Goal: Navigation & Orientation: Find specific page/section

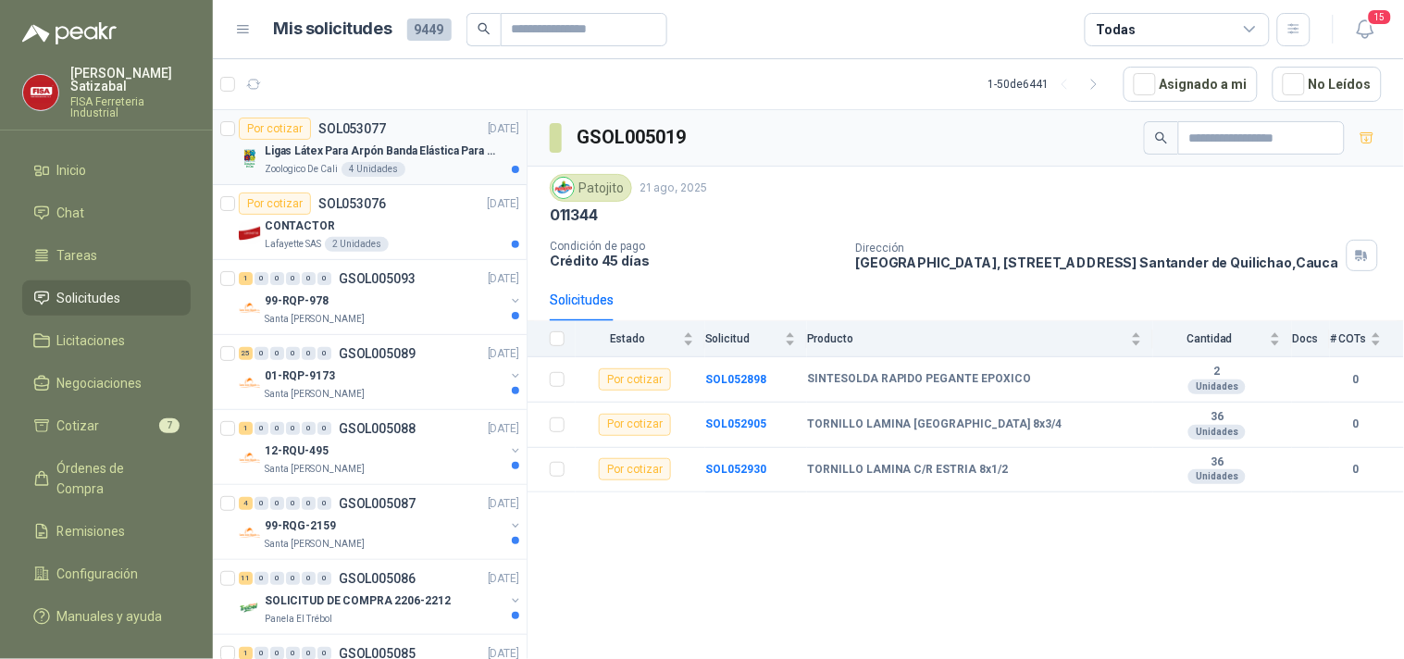
click at [406, 160] on div "Ligas Látex Para Arpón Banda Elástica Para Arpón Tripa Pollo" at bounding box center [392, 151] width 255 height 22
click at [410, 150] on p "Ligas Látex Para Arpón Banda Elástica Para Arpón Tripa Pollo" at bounding box center [380, 152] width 231 height 18
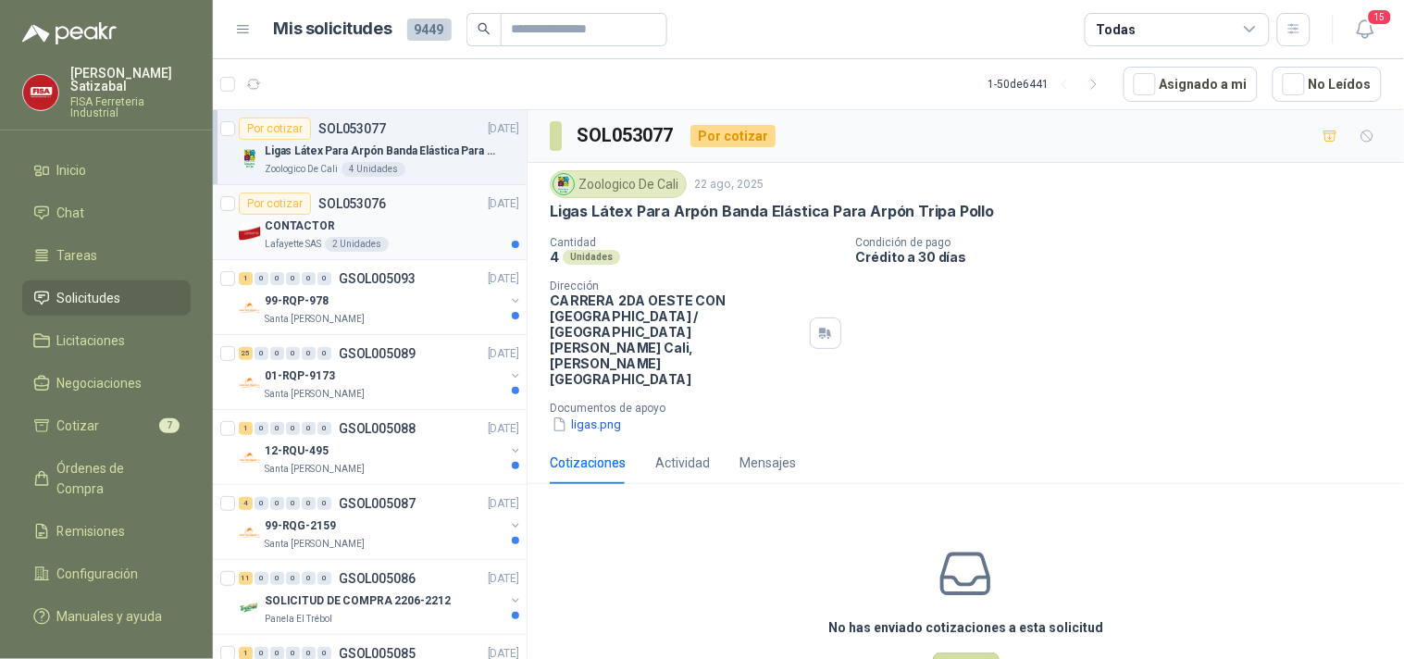
click at [436, 214] on div "Por cotizar SOL053076 [DATE]" at bounding box center [379, 204] width 281 height 22
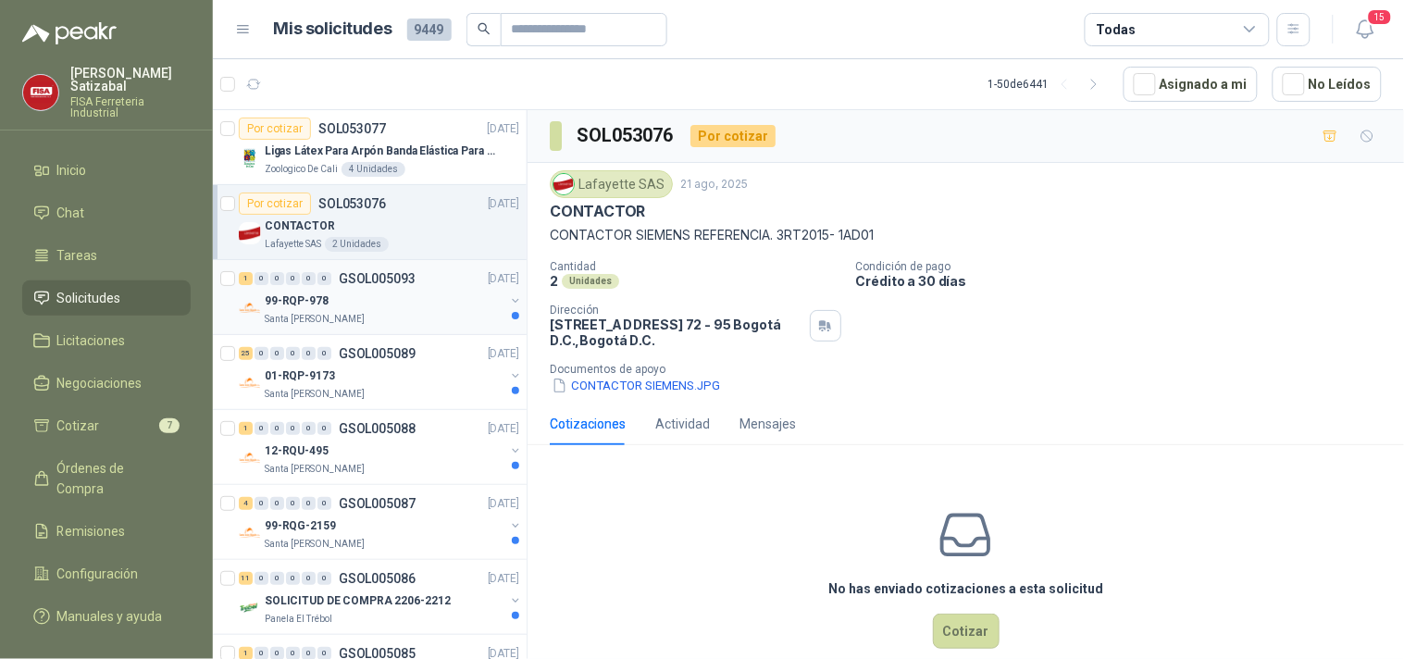
click at [383, 313] on div "Santa [PERSON_NAME]" at bounding box center [385, 319] width 240 height 15
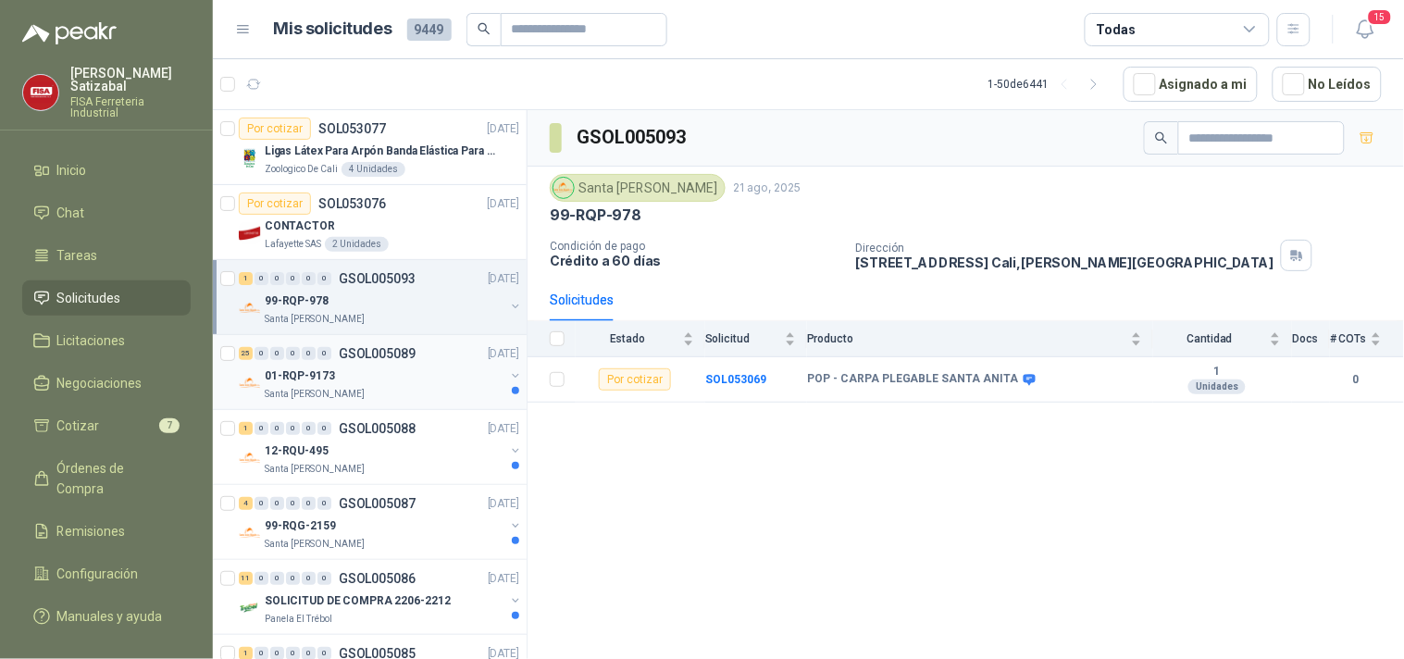
click at [372, 355] on p "GSOL005089" at bounding box center [377, 353] width 77 height 13
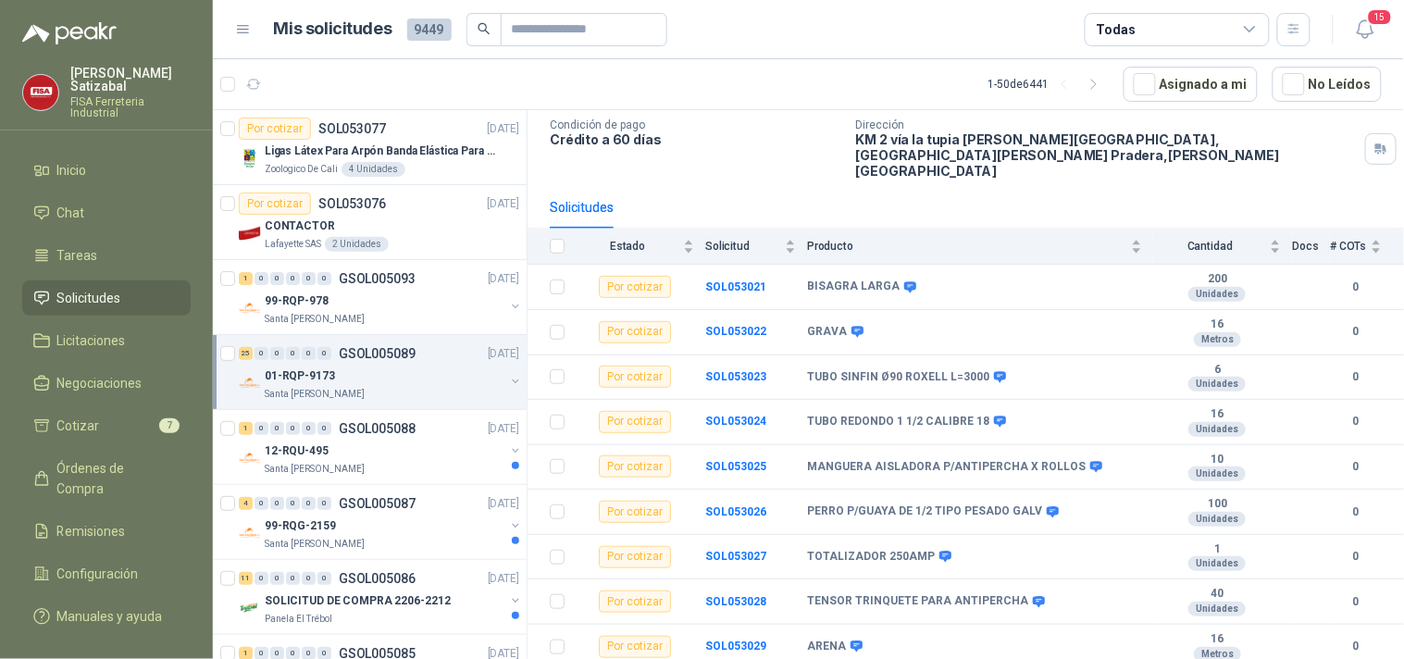
scroll to position [252, 0]
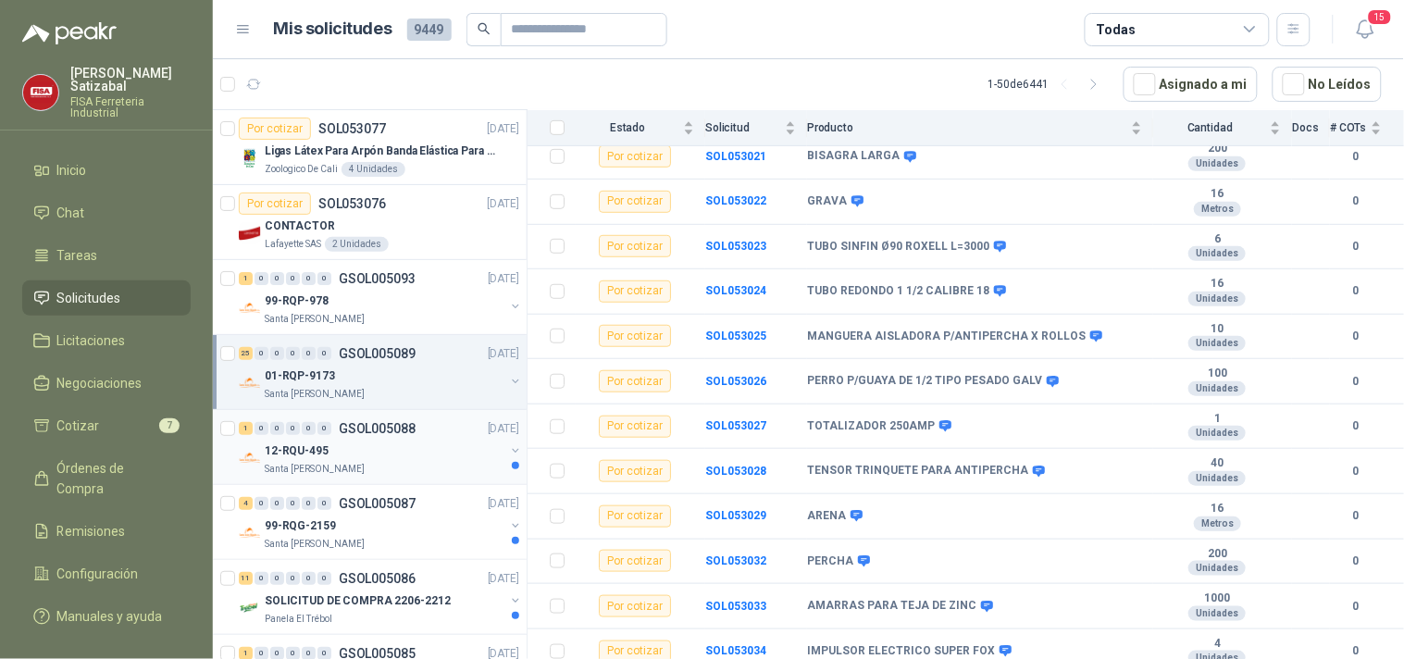
click at [420, 448] on div "12-RQU-495" at bounding box center [385, 451] width 240 height 22
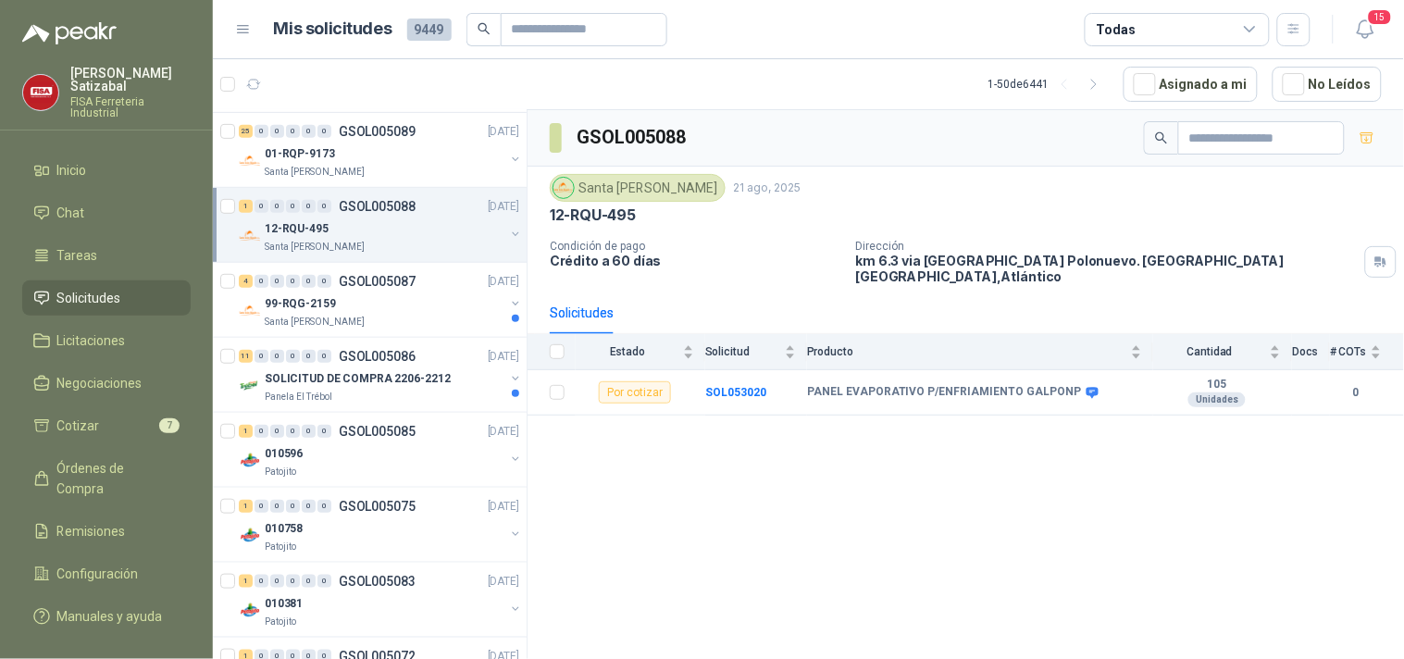
scroll to position [307, 0]
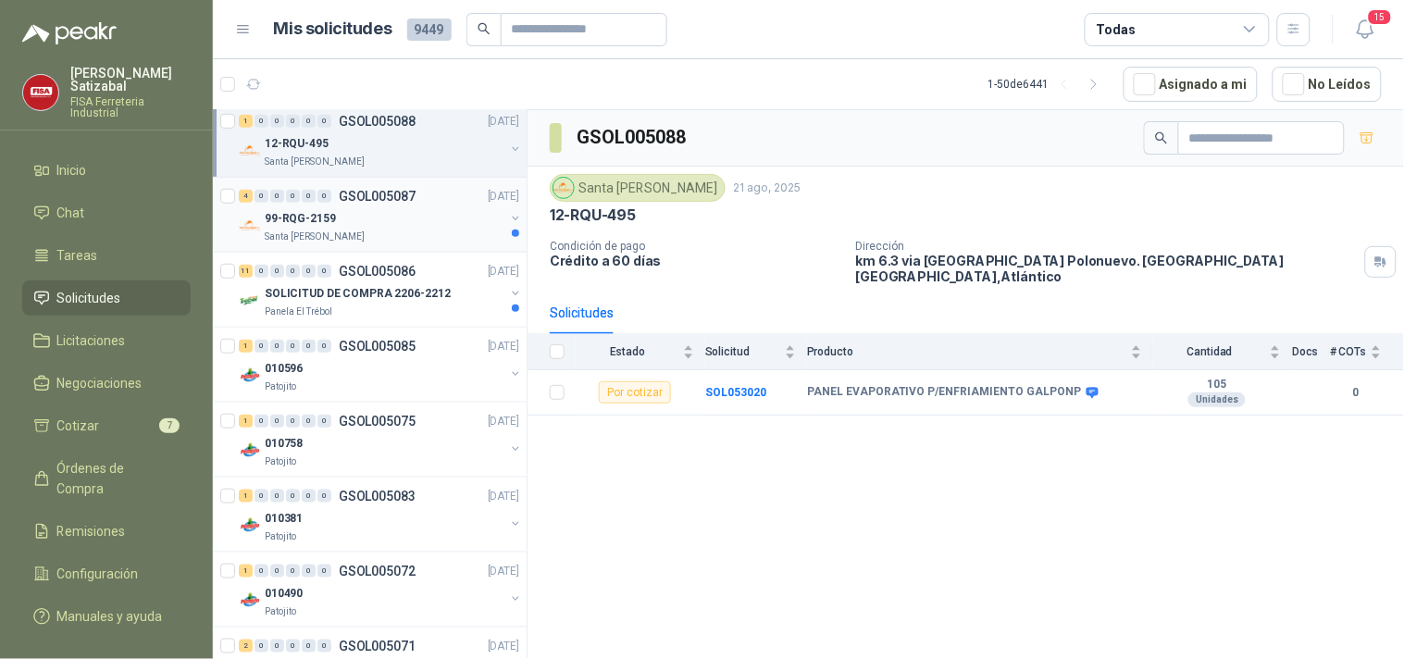
click at [410, 227] on div "99-RQG-2159" at bounding box center [385, 218] width 240 height 22
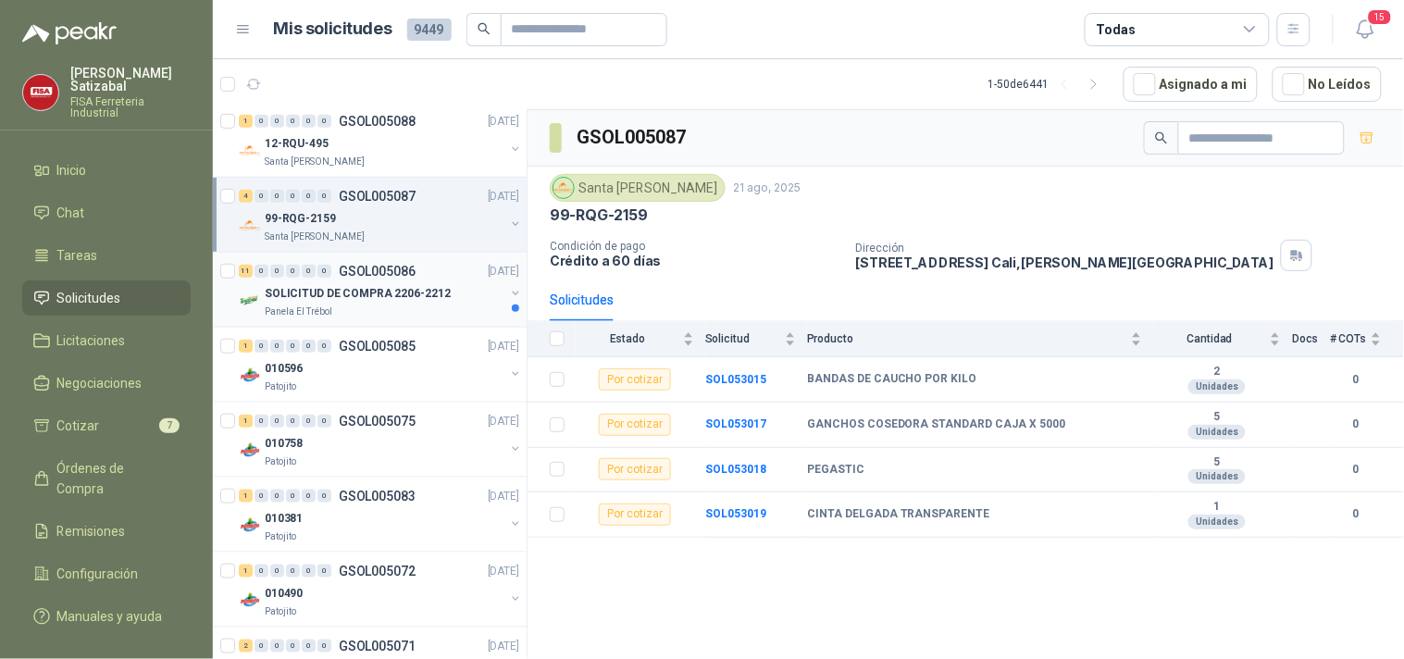
click at [343, 309] on div "Panela El Trébol" at bounding box center [385, 312] width 240 height 15
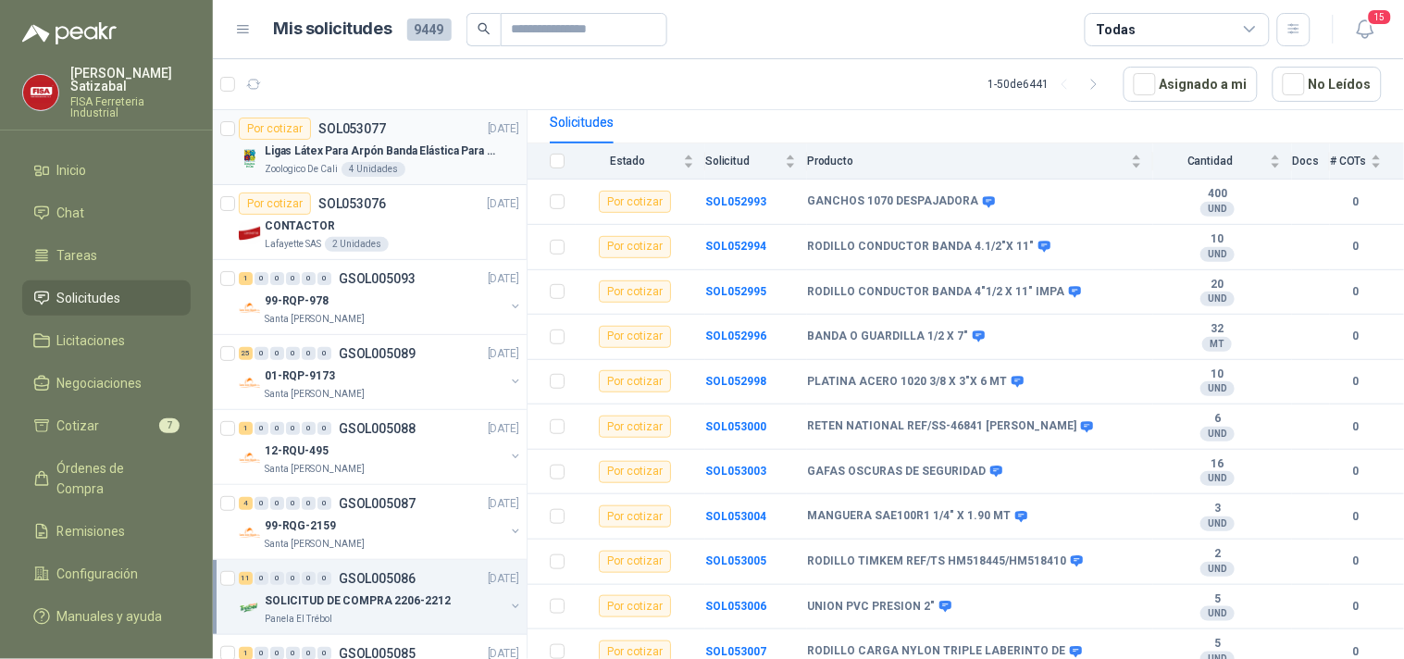
click at [441, 149] on p "Ligas Látex Para Arpón Banda Elástica Para Arpón Tripa Pollo" at bounding box center [380, 152] width 231 height 18
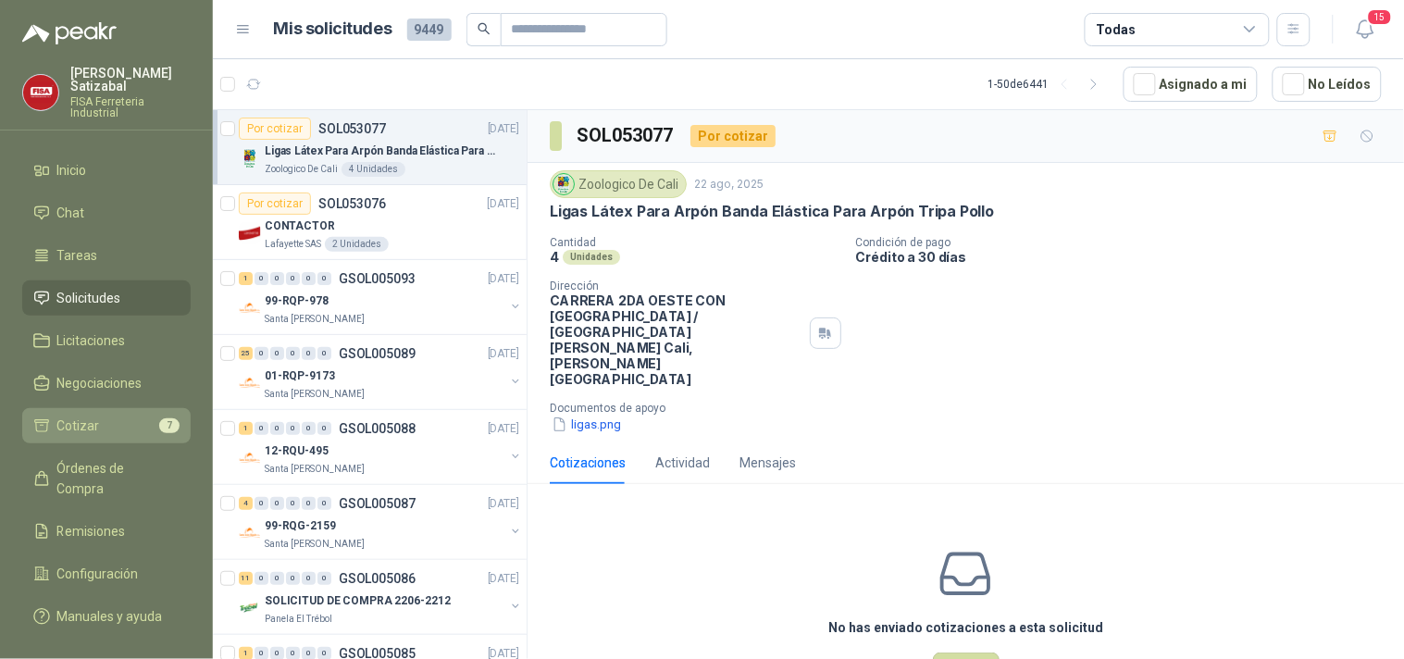
click at [95, 416] on span "Cotizar" at bounding box center [78, 426] width 43 height 20
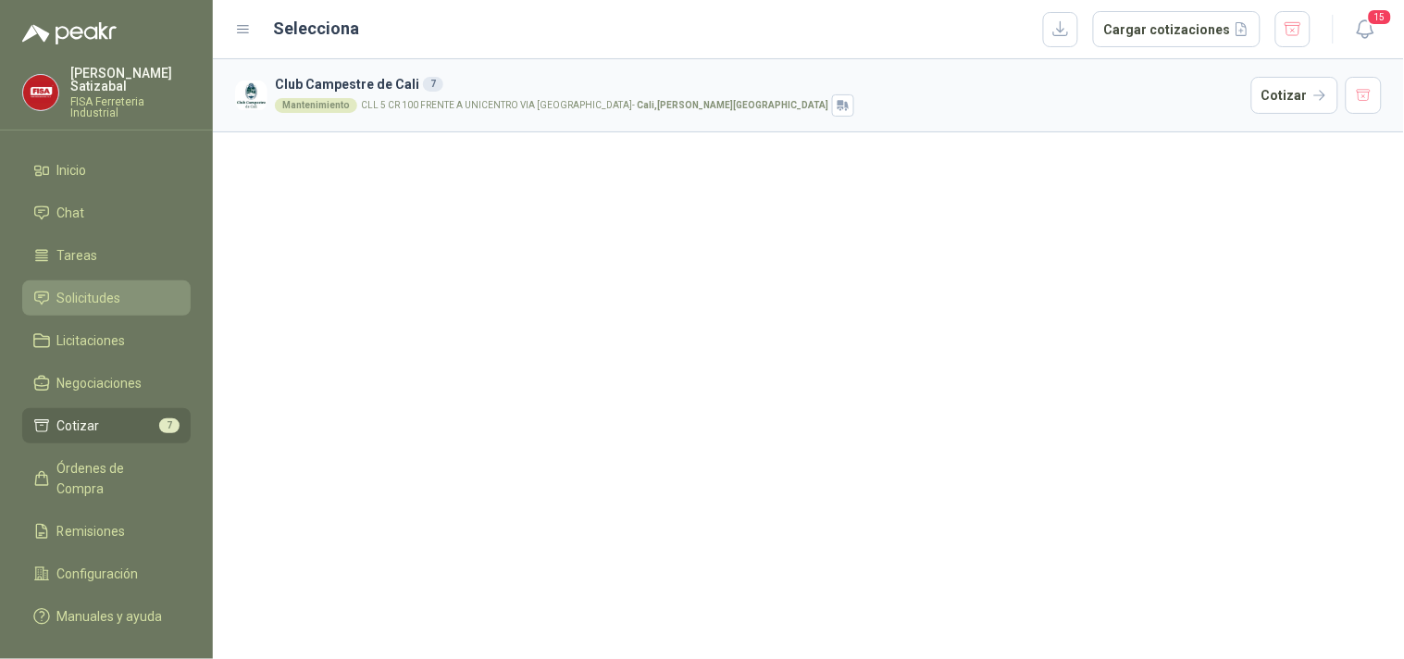
click at [94, 288] on span "Solicitudes" at bounding box center [89, 298] width 64 height 20
